Goal: Information Seeking & Learning: Learn about a topic

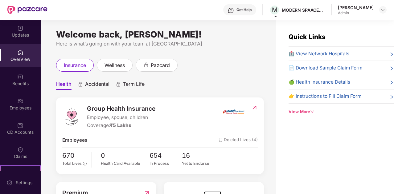
scroll to position [20, 0]
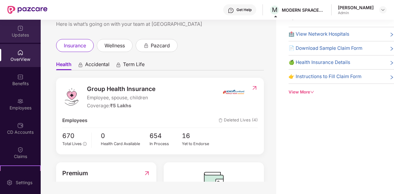
click at [18, 33] on div "Updates" at bounding box center [20, 35] width 41 height 6
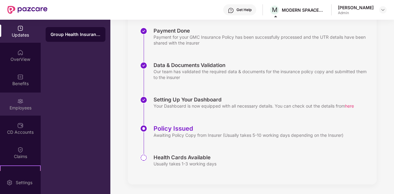
click at [23, 99] on div "Employees" at bounding box center [20, 104] width 41 height 23
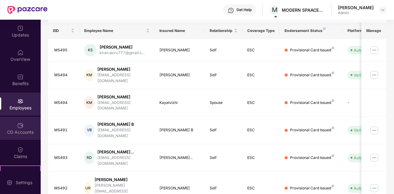
click at [23, 130] on div "CD Accounts" at bounding box center [20, 132] width 41 height 6
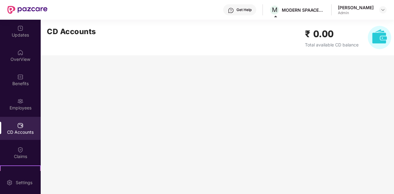
scroll to position [0, 0]
click at [20, 129] on div "CD Accounts" at bounding box center [20, 128] width 41 height 23
click at [17, 152] on img at bounding box center [20, 150] width 6 height 6
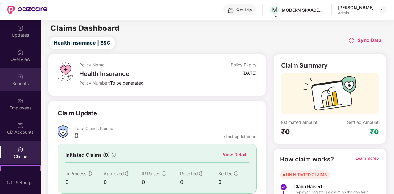
click at [17, 81] on div "Benefits" at bounding box center [20, 84] width 41 height 6
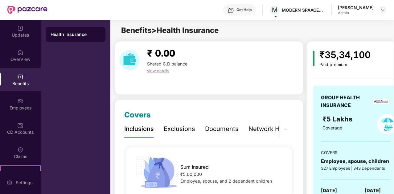
scroll to position [12, 0]
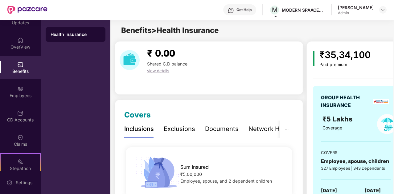
click at [266, 83] on div "₹ 0.00 Shared C.D balance view details" at bounding box center [209, 68] width 189 height 54
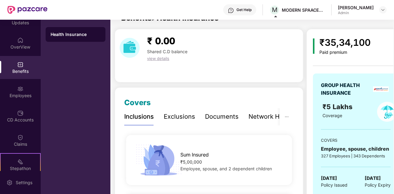
scroll to position [62, 0]
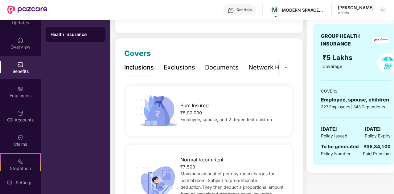
click at [178, 68] on div "Exclusions" at bounding box center [179, 68] width 31 height 10
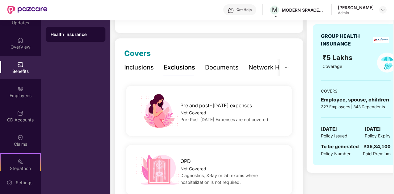
click at [145, 67] on div "Inclusions" at bounding box center [139, 68] width 30 height 10
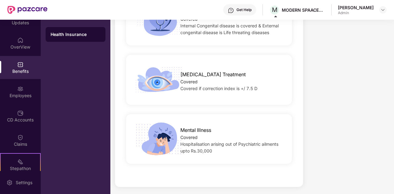
scroll to position [1123, 0]
